Goal: Task Accomplishment & Management: Use online tool/utility

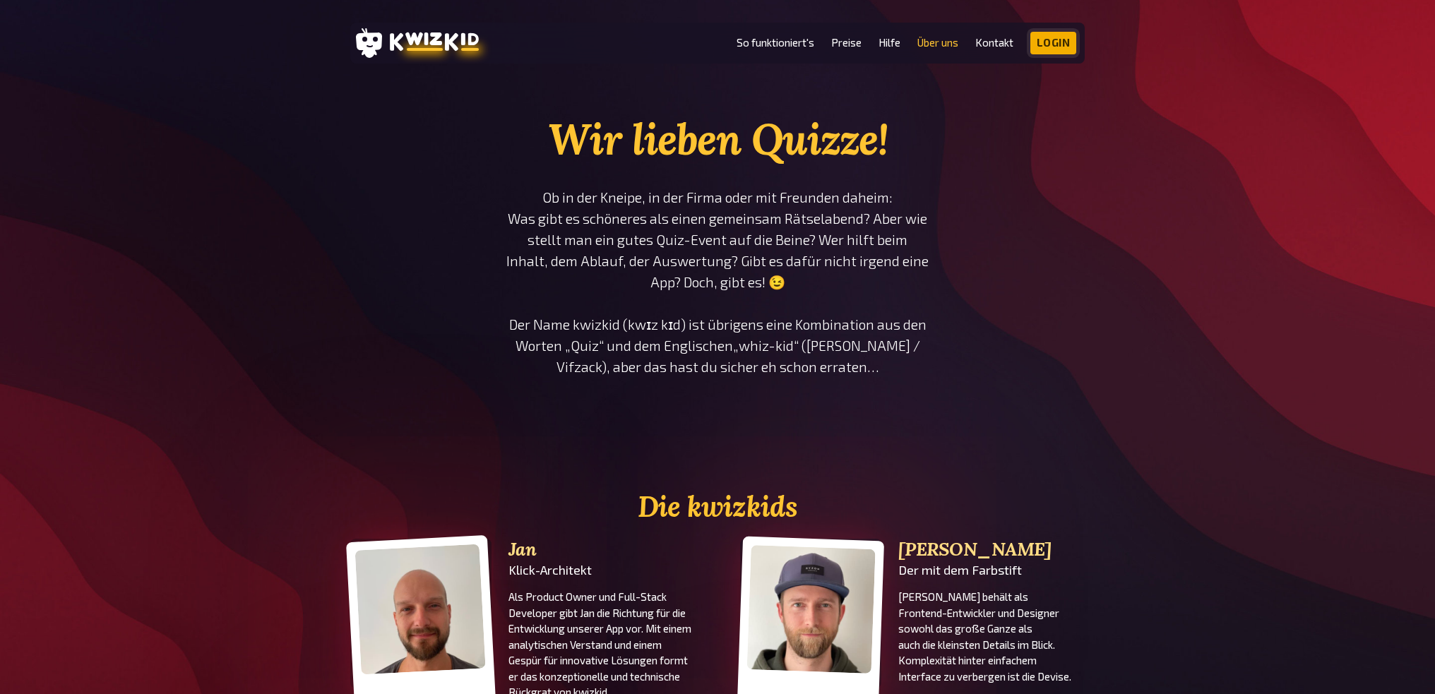
click at [1065, 46] on link "Login" at bounding box center [1053, 43] width 47 height 23
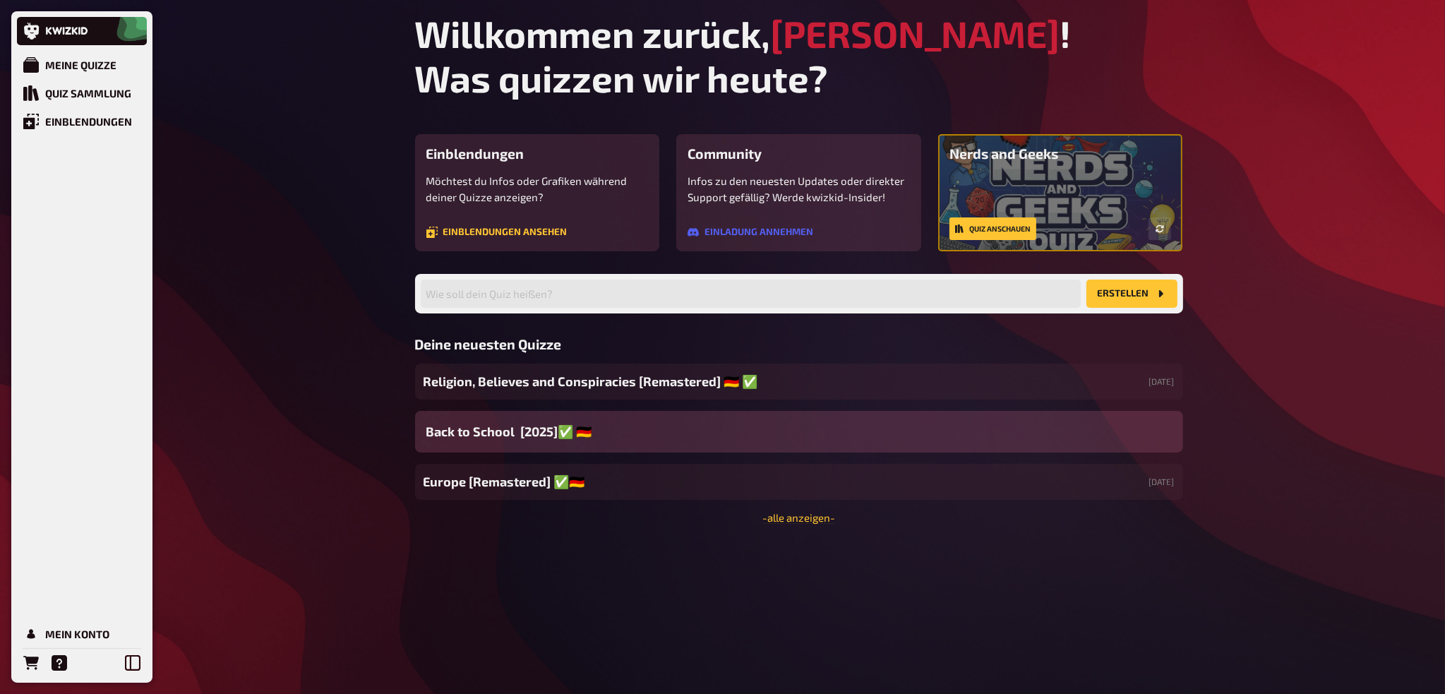
click at [825, 396] on div "Back to School [2025]✅ 🇩🇪" at bounding box center [799, 432] width 768 height 42
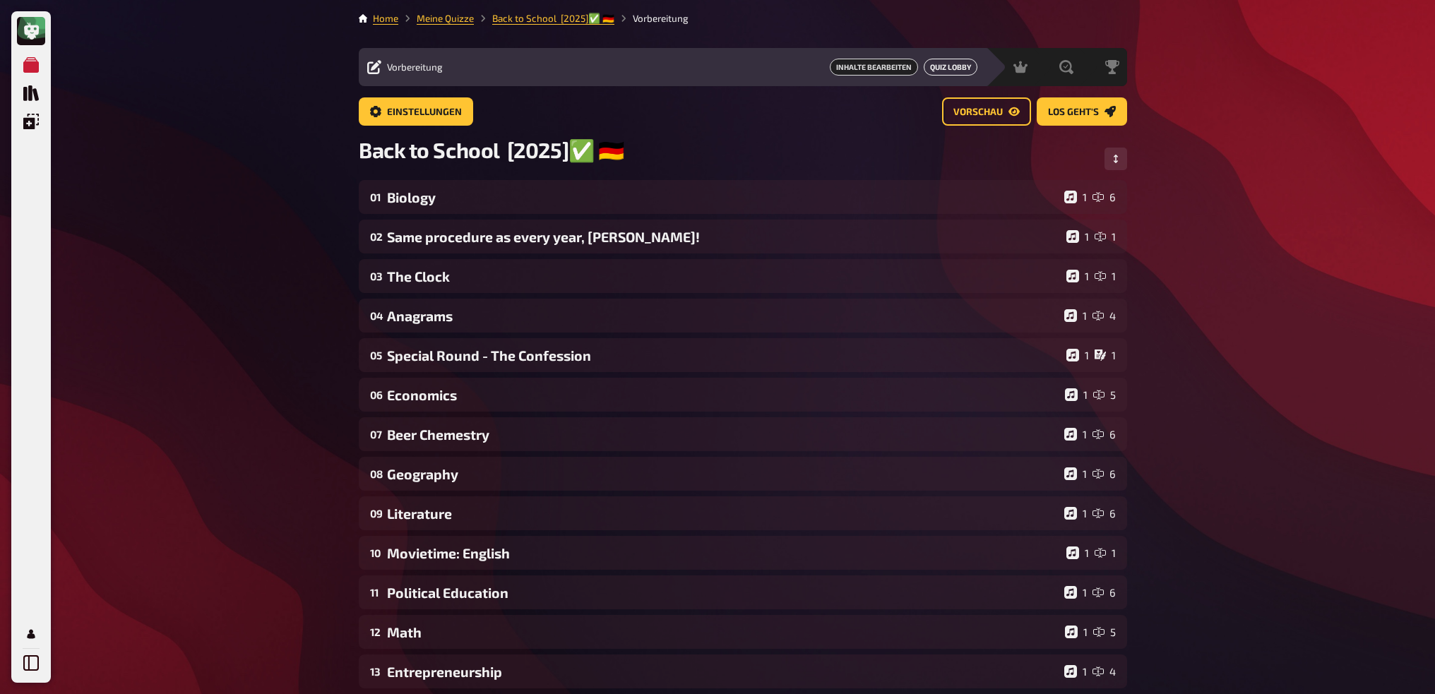
click at [825, 68] on link "Quiz Lobby" at bounding box center [950, 67] width 54 height 17
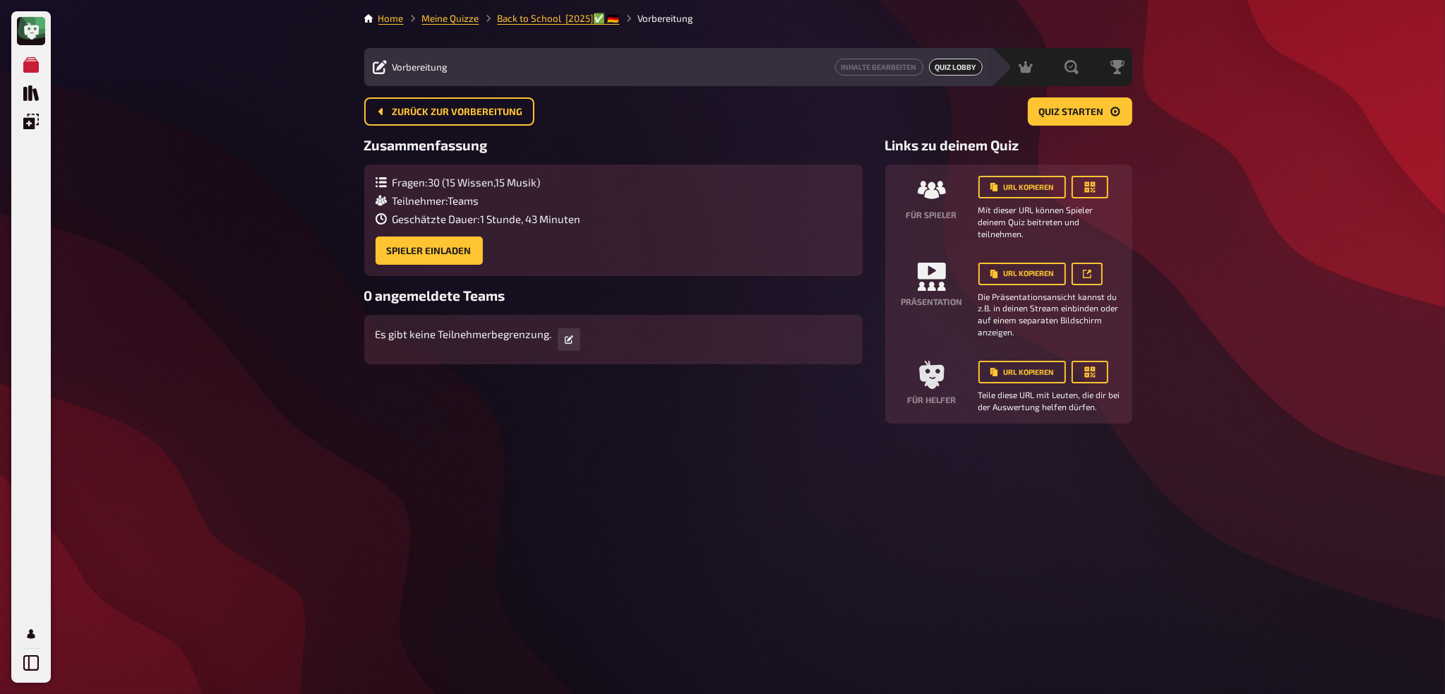
click at [438, 64] on span "Vorbereitung" at bounding box center [421, 66] width 56 height 11
click at [550, 15] on link "Back to School [2025]✅ 🇩🇪" at bounding box center [559, 18] width 122 height 11
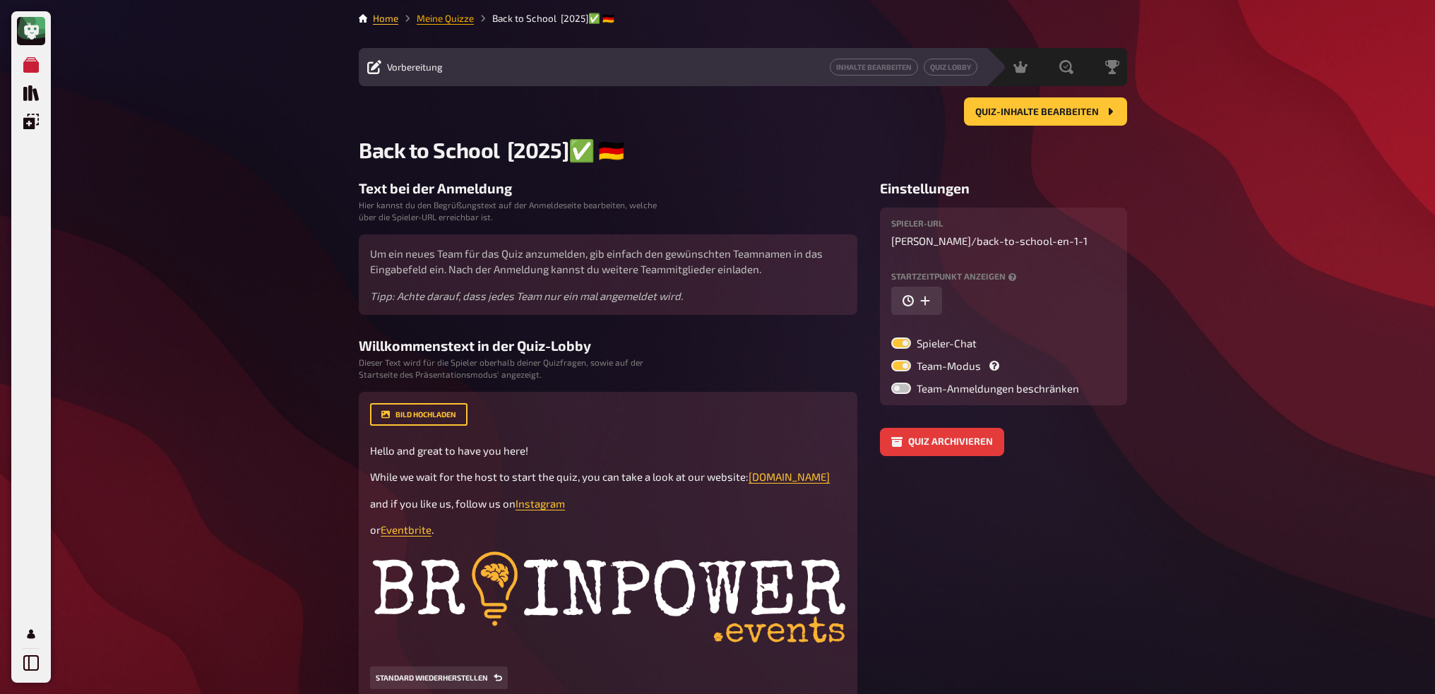
click at [462, 22] on link "Meine Quizze" at bounding box center [445, 18] width 57 height 11
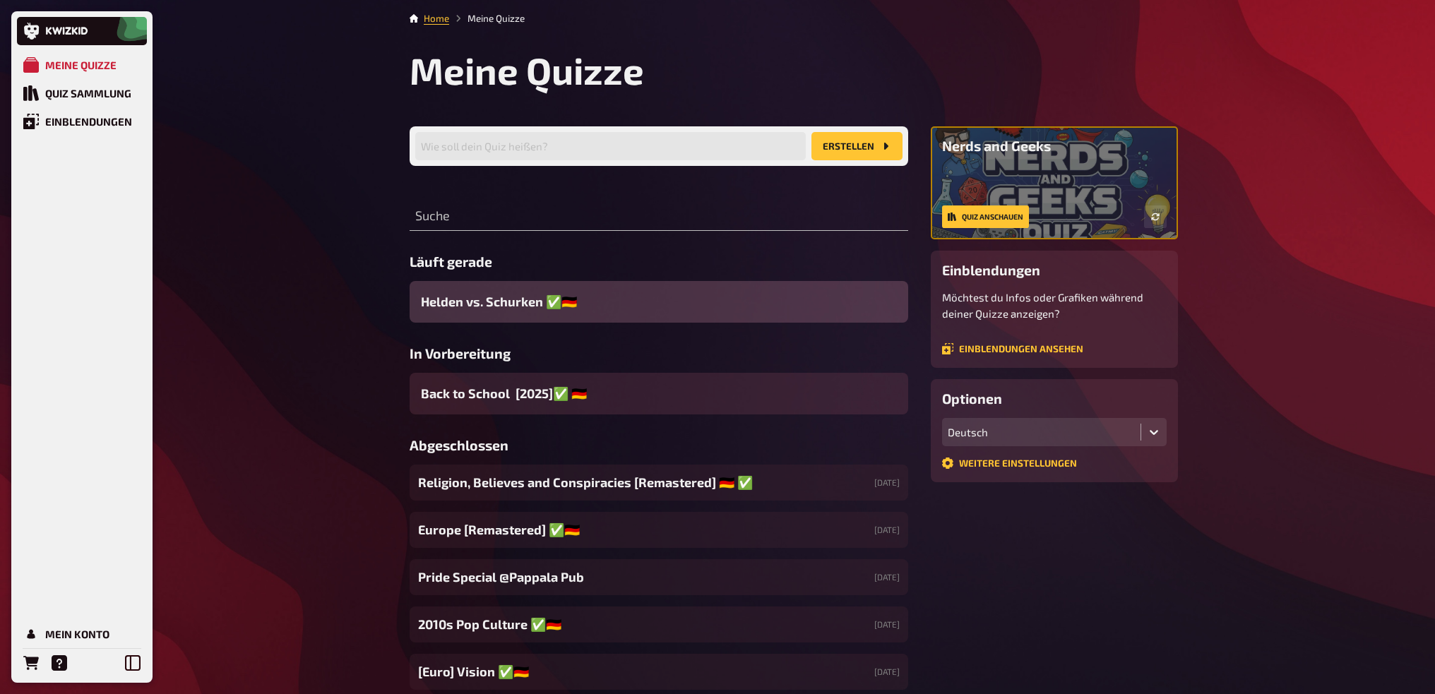
click at [659, 304] on div "Helden vs. Schurken ✅​🇩🇪" at bounding box center [658, 302] width 498 height 42
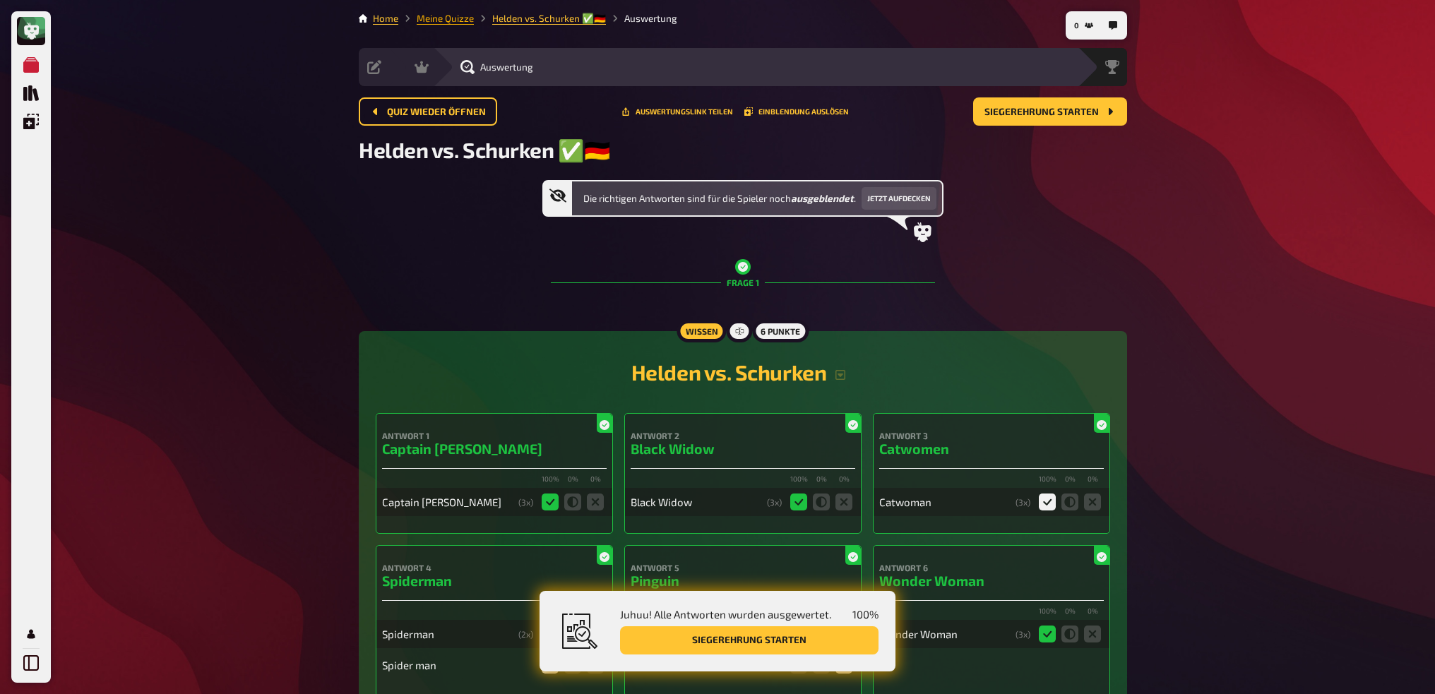
click at [462, 23] on link "Meine Quizze" at bounding box center [445, 18] width 57 height 11
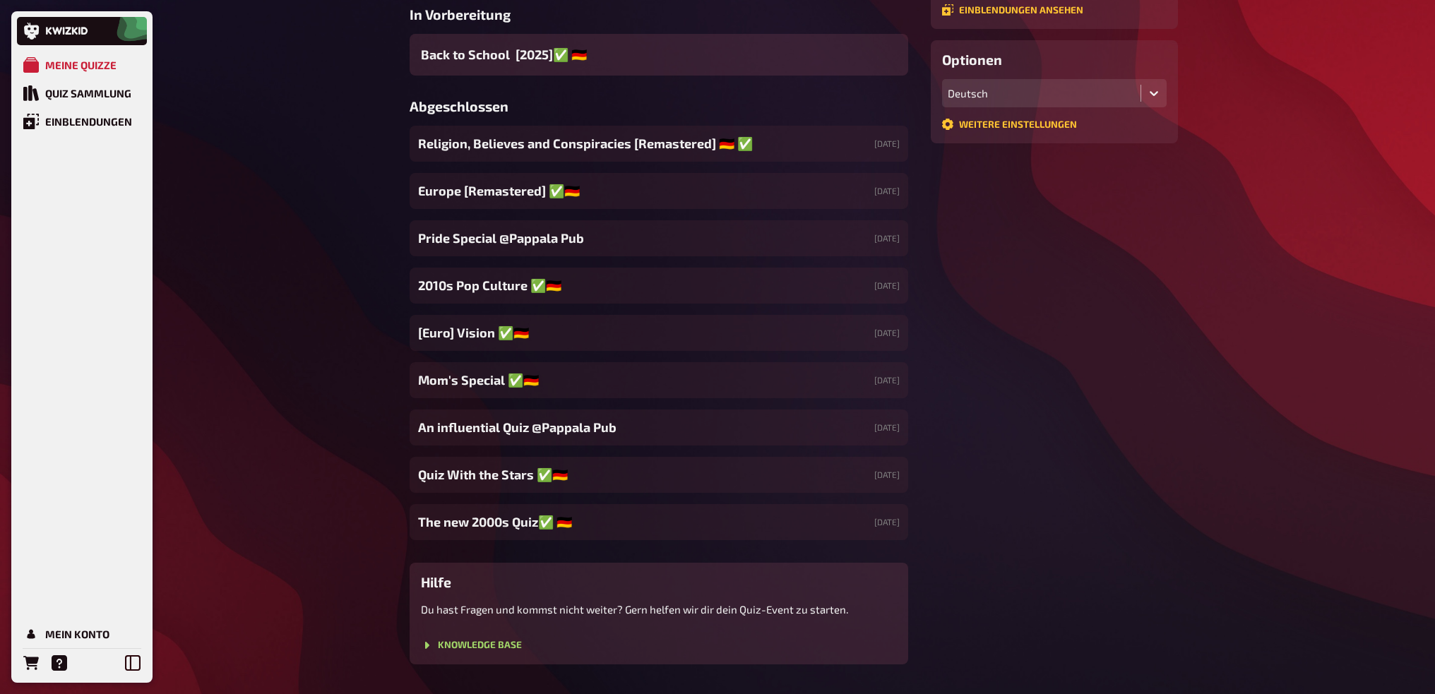
scroll to position [377, 0]
